Goal: Task Accomplishment & Management: Manage account settings

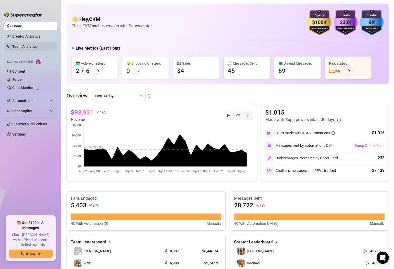
drag, startPoint x: 33, startPoint y: 38, endPoint x: 33, endPoint y: 44, distance: 5.9
click at [33, 38] on link "Creator Analytics" at bounding box center [32, 36] width 41 height 8
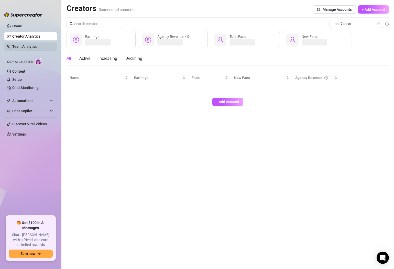
click at [33, 46] on link "Team Analytics" at bounding box center [24, 47] width 25 height 4
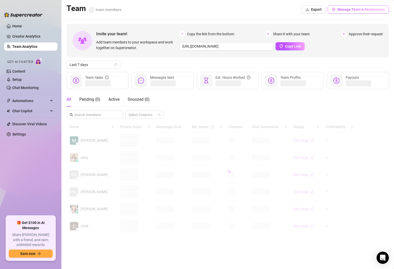
click at [368, 9] on span "Manage Team & Permissions" at bounding box center [361, 9] width 47 height 4
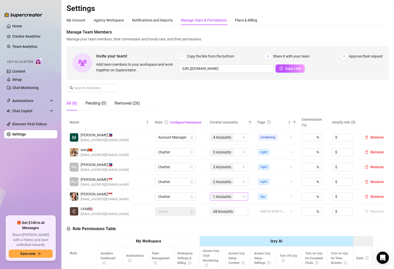
click at [231, 197] on span "1 Accounts" at bounding box center [222, 197] width 23 height 6
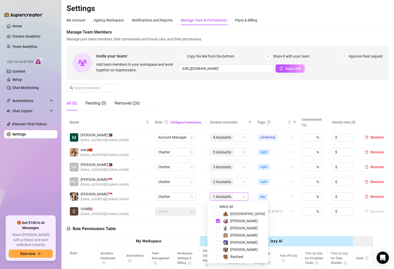
click at [221, 258] on div "Rachael" at bounding box center [238, 257] width 58 height 6
click at [218, 258] on span "Select tree node" at bounding box center [218, 257] width 4 height 4
click at [170, 98] on div "Manage Team Members Manage your team members, their commission and hourly rate,…" at bounding box center [228, 71] width 322 height 85
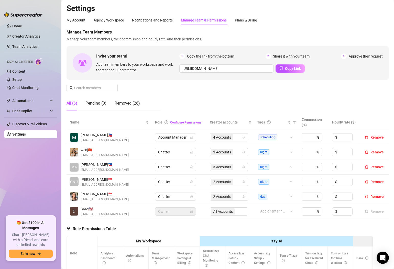
click at [267, 36] on div "Manage Team Members Manage your team members, their commission and hourly rate,…" at bounding box center [228, 35] width 322 height 13
click at [31, 88] on link "Chat Monitoring" at bounding box center [25, 88] width 26 height 4
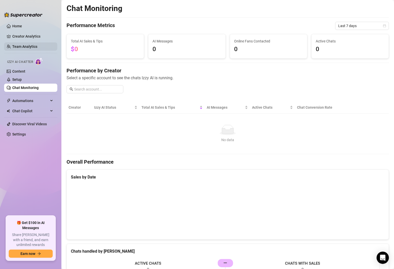
click at [25, 48] on link "Team Analytics" at bounding box center [24, 47] width 25 height 4
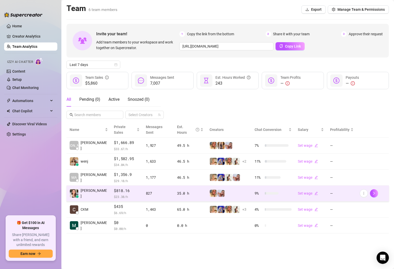
click at [96, 188] on td "[PERSON_NAME]" at bounding box center [89, 194] width 45 height 16
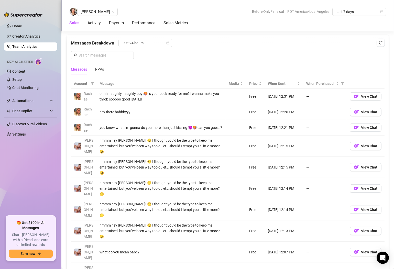
scroll to position [338, 0]
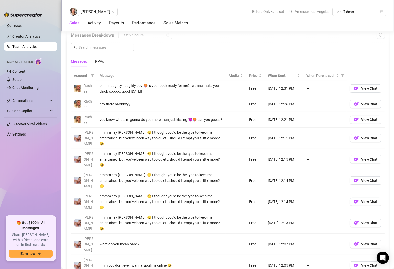
click at [196, 68] on div "Account Message Media Price When Sent When Purchased [PERSON_NAME] ohhh naughty…" at bounding box center [228, 181] width 322 height 228
click at [211, 50] on div "Messages Breakdown Last 24 hours Messages PPVs" at bounding box center [228, 49] width 314 height 36
click at [234, 47] on div "Messages Breakdown Last 24 hours Messages PPVs" at bounding box center [228, 49] width 314 height 36
click at [202, 52] on div "Messages Breakdown Last 24 hours Messages PPVs" at bounding box center [228, 49] width 314 height 36
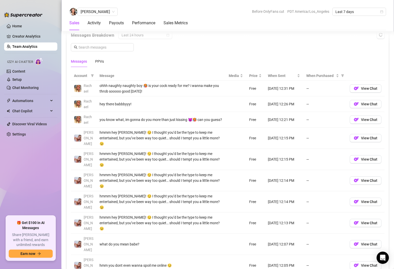
click at [202, 53] on div "Messages Breakdown Last 24 hours Messages PPVs" at bounding box center [228, 49] width 314 height 36
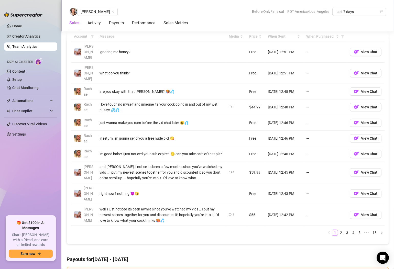
scroll to position [399, 0]
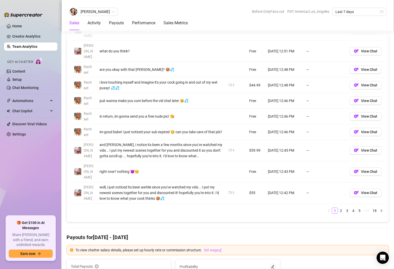
click at [251, 204] on div "Total Sales & Tips $818.16 Sales / Hour $23.05 Number of PPVs Sold 22 Chats wit…" at bounding box center [228, 232] width 322 height 1040
click at [228, 20] on div "Sales Activity Payouts Performance Sales Metrics" at bounding box center [227, 23] width 317 height 14
click at [175, 222] on div "Total Sales & Tips $818.16 Sales / Hour $23.05 Number of PPVs Sold 22 Chats wit…" at bounding box center [228, 232] width 322 height 1040
click at [22, 24] on link "Home" at bounding box center [17, 26] width 10 height 4
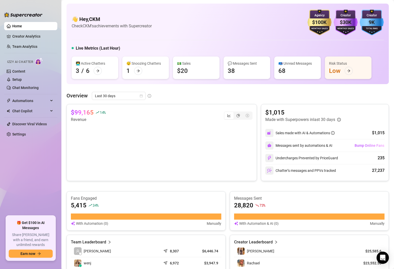
click at [13, 28] on link "Home" at bounding box center [17, 26] width 10 height 4
